Goal: Task Accomplishment & Management: Manage account settings

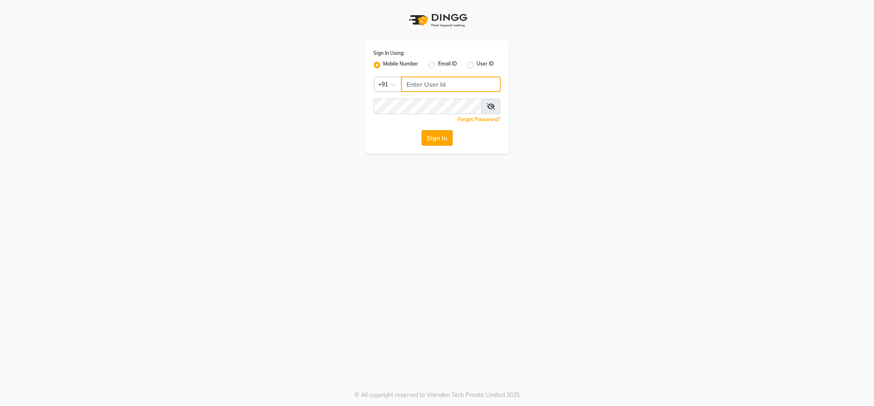
type input "8600687890"
click at [428, 143] on button "Sign In" at bounding box center [437, 138] width 31 height 16
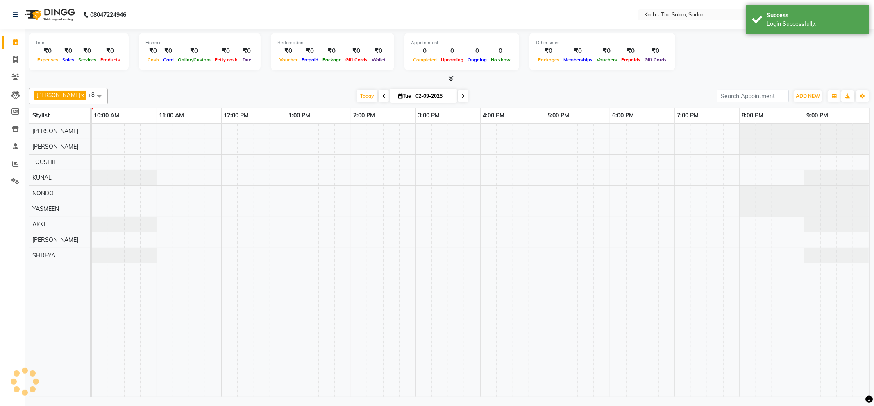
select select "en"
